Goal: Information Seeking & Learning: Learn about a topic

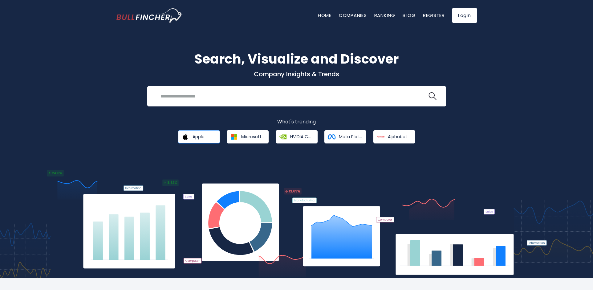
click at [196, 140] on link "Apple" at bounding box center [199, 136] width 42 height 13
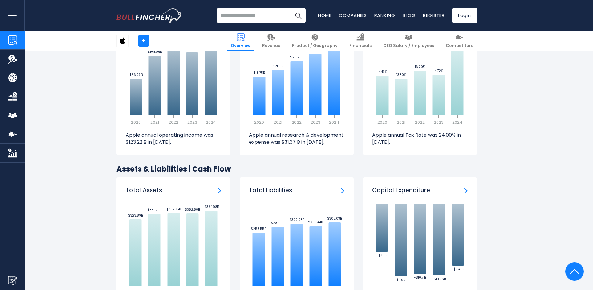
scroll to position [1017, 0]
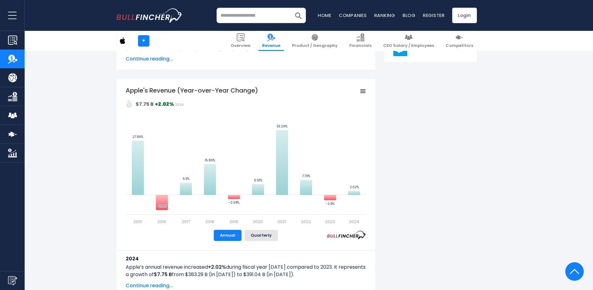
scroll to position [370, 0]
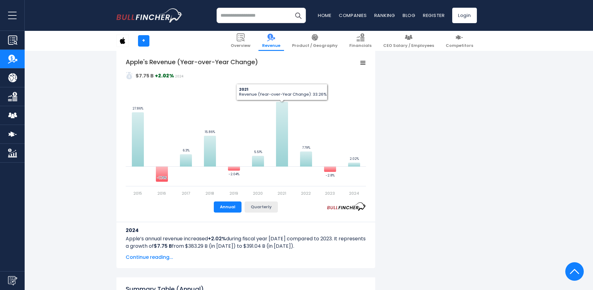
click at [268, 210] on button "Quarterly" at bounding box center [261, 206] width 33 height 11
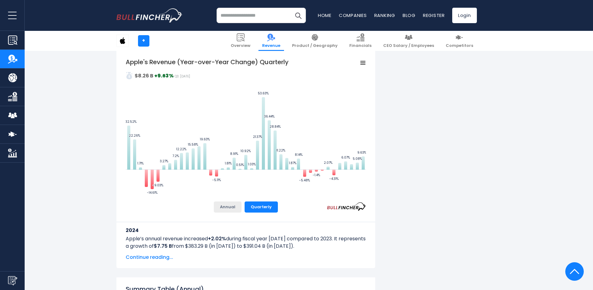
click at [230, 209] on button "Annual" at bounding box center [228, 206] width 28 height 11
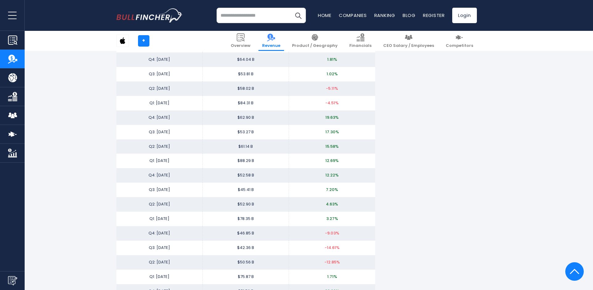
scroll to position [1156, 0]
